Goal: Task Accomplishment & Management: Manage account settings

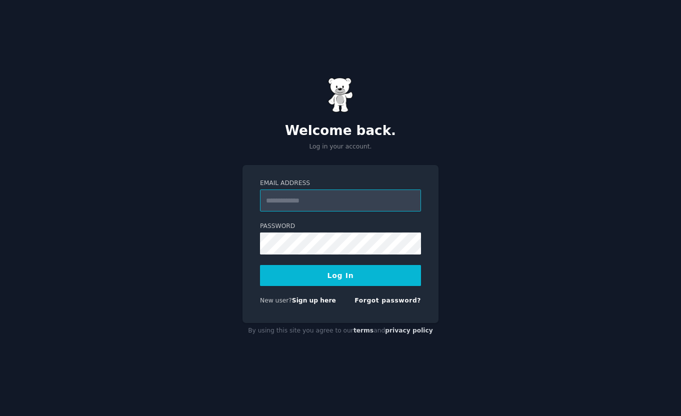
click at [370, 202] on input "Email Address" at bounding box center [340, 200] width 161 height 22
click at [368, 151] on div "Welcome back. Log in your account. Email Address Password Log In New user? Sign…" at bounding box center [340, 208] width 681 height 416
click at [344, 200] on input "Email Address" at bounding box center [340, 200] width 161 height 22
type input "**********"
click at [343, 229] on label "Password" at bounding box center [340, 226] width 161 height 9
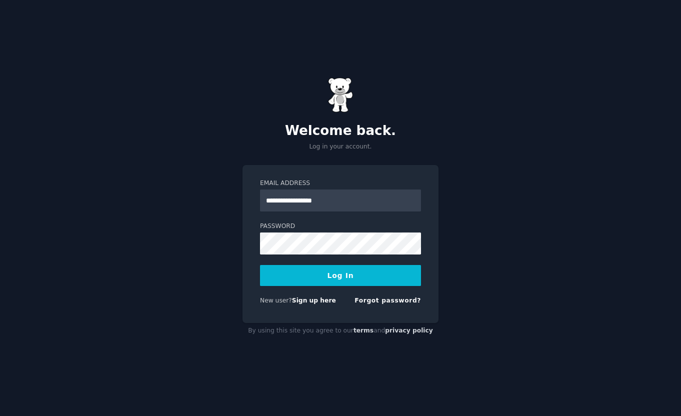
click at [351, 275] on button "Log In" at bounding box center [340, 275] width 161 height 21
